Goal: Find specific page/section: Find specific page/section

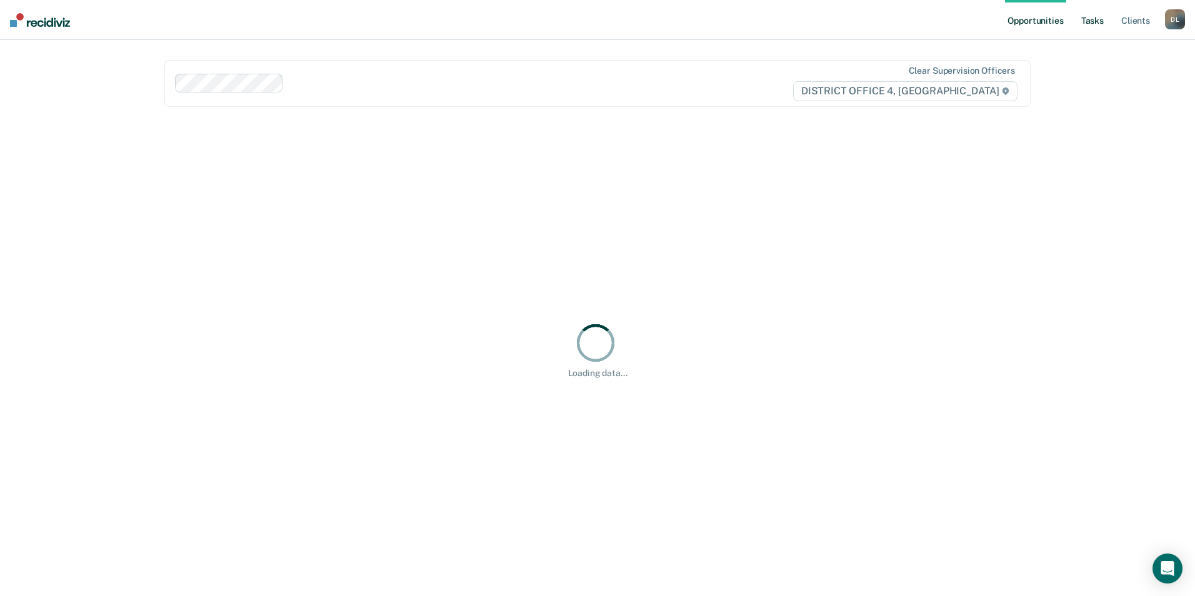
click at [1092, 22] on link "Tasks" at bounding box center [1093, 20] width 28 height 40
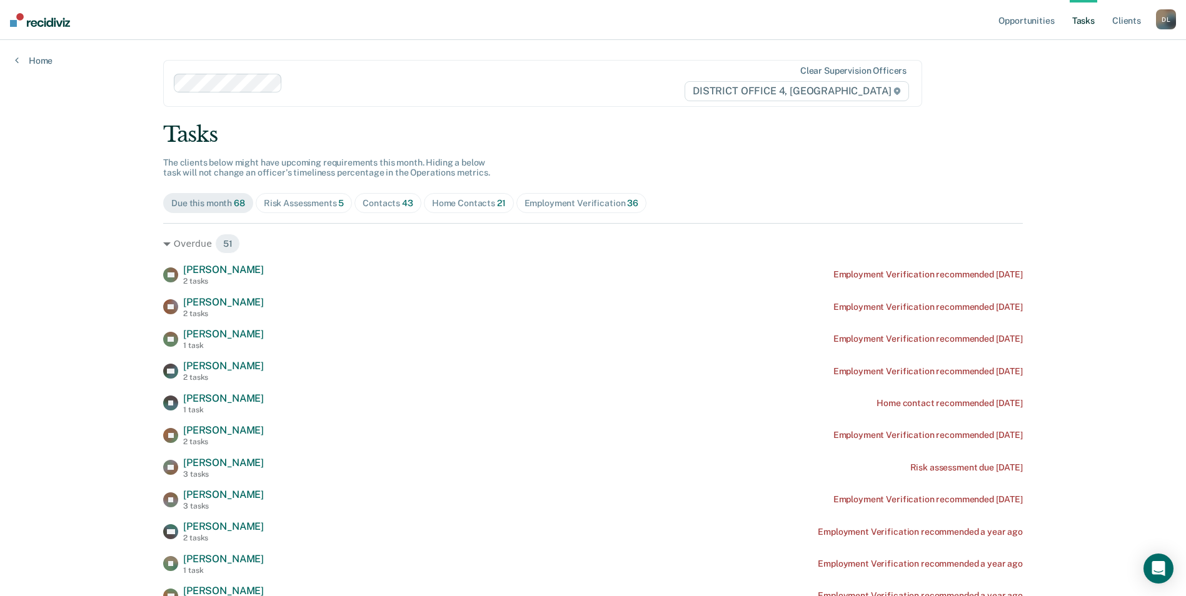
click at [408, 204] on span "43" at bounding box center [407, 203] width 11 height 10
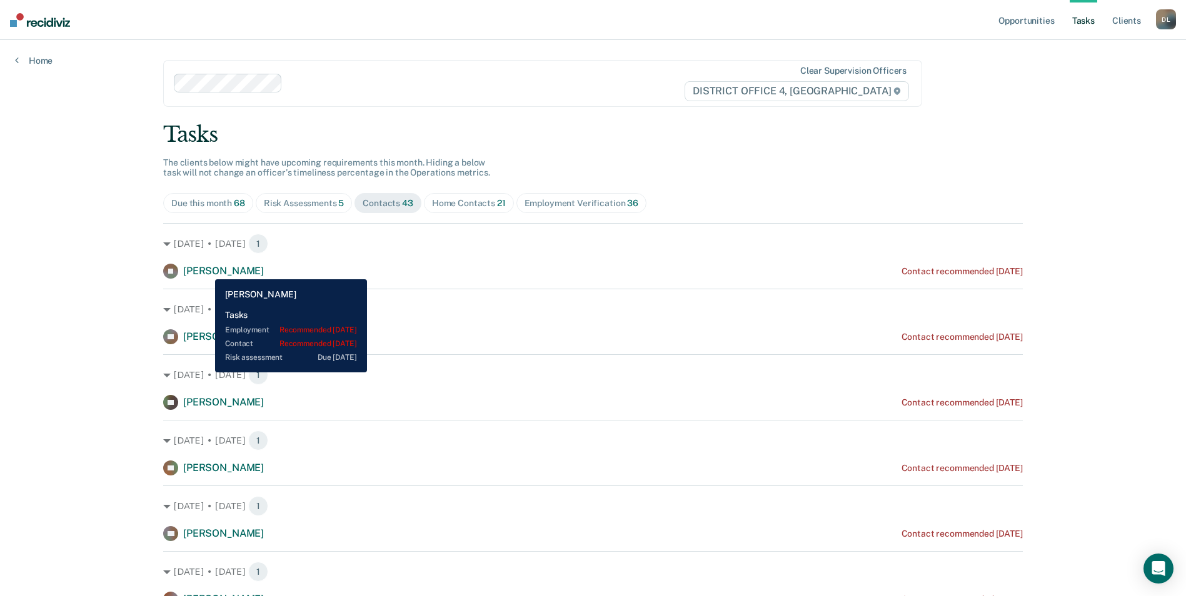
click at [206, 270] on span "[PERSON_NAME]" at bounding box center [223, 271] width 81 height 12
